Goal: Communication & Community: Answer question/provide support

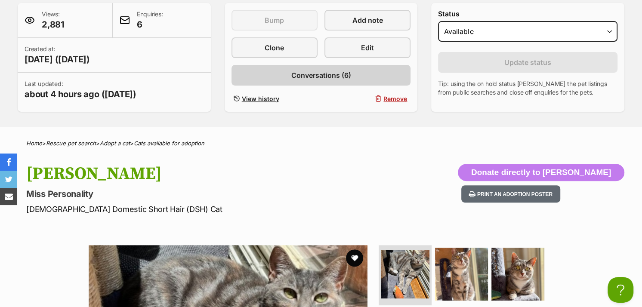
scroll to position [46, 0]
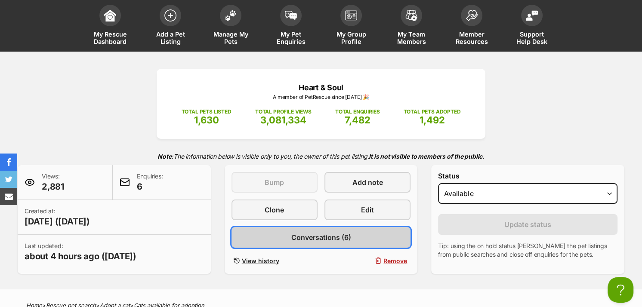
click at [329, 232] on span "Conversations (6)" at bounding box center [321, 237] width 60 height 10
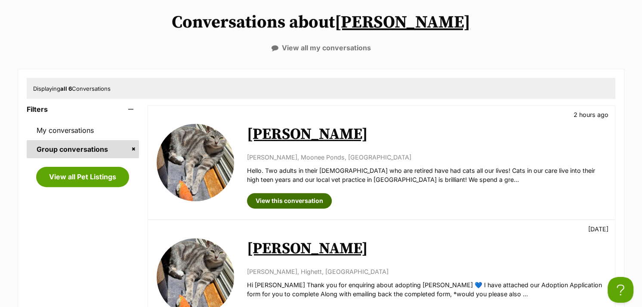
click at [320, 200] on link "View this conversation" at bounding box center [289, 200] width 85 height 15
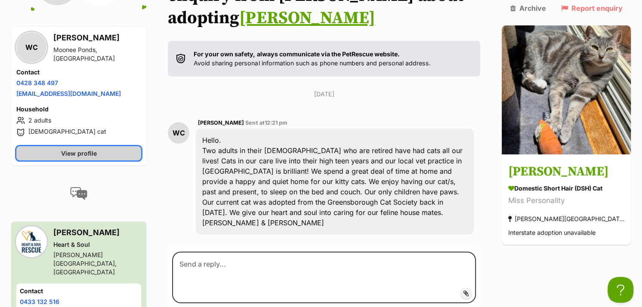
click at [72, 147] on link "View profile" at bounding box center [78, 153] width 125 height 14
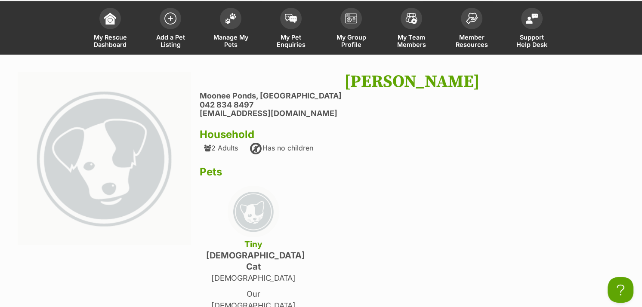
scroll to position [129, 0]
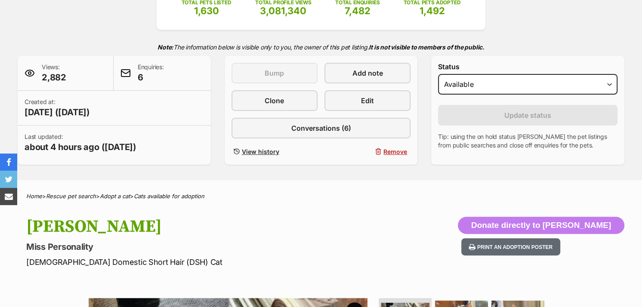
scroll to position [172, 0]
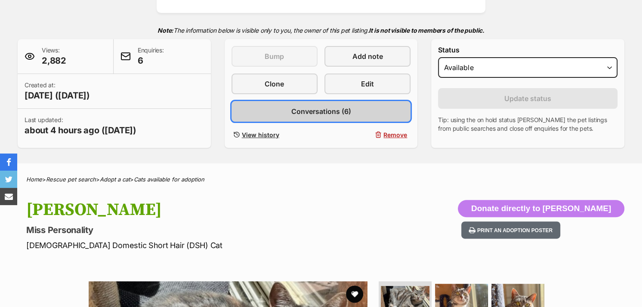
click at [360, 111] on link "Conversations (6)" at bounding box center [321, 111] width 179 height 21
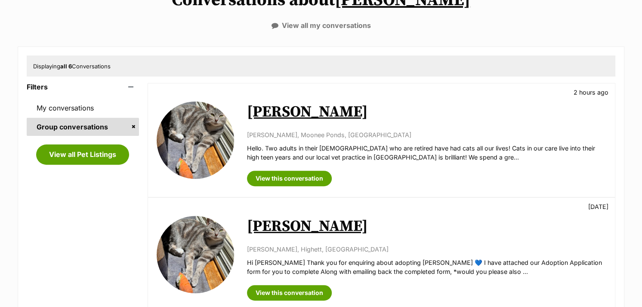
scroll to position [215, 0]
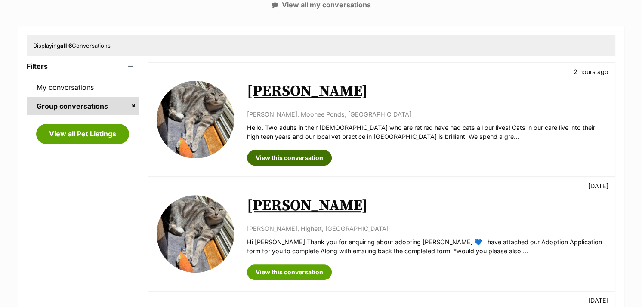
click at [288, 160] on link "View this conversation" at bounding box center [289, 157] width 85 height 15
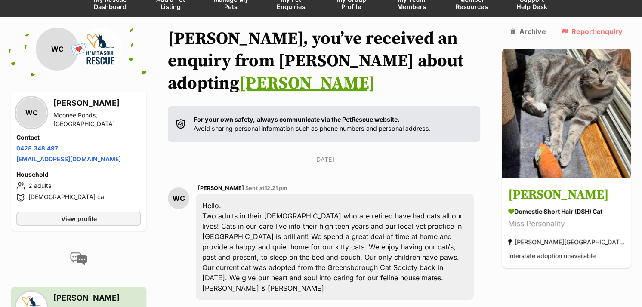
scroll to position [86, 0]
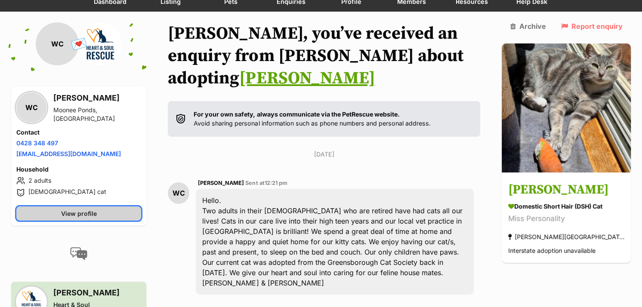
click at [124, 213] on link "View profile" at bounding box center [78, 214] width 125 height 14
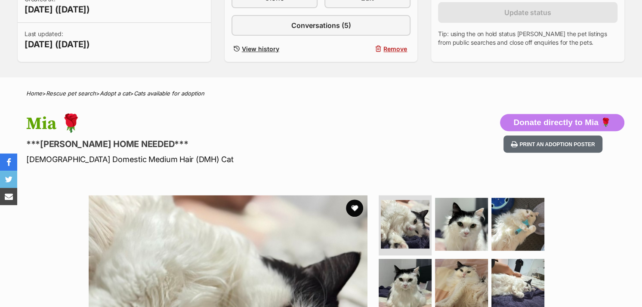
scroll to position [215, 0]
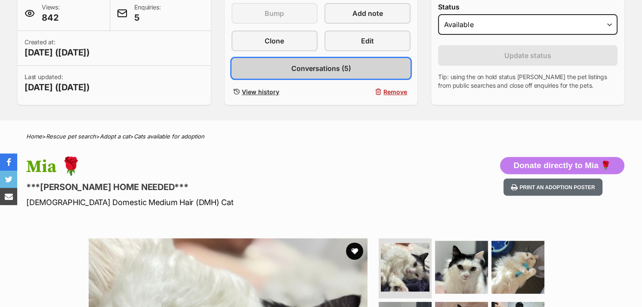
click at [344, 69] on span "Conversations (5)" at bounding box center [321, 68] width 60 height 10
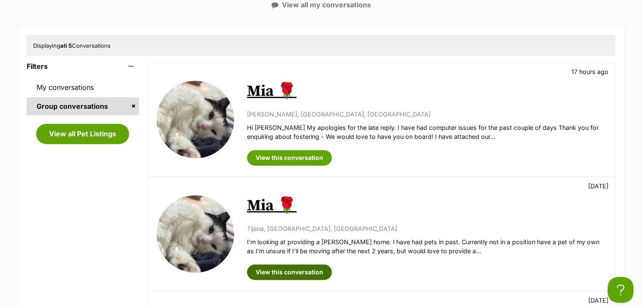
click at [300, 271] on link "View this conversation" at bounding box center [289, 272] width 85 height 15
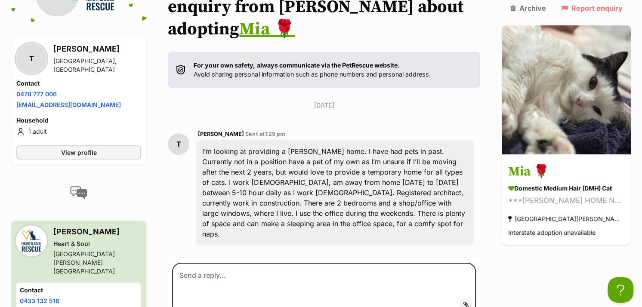
scroll to position [141, 0]
